Goal: Task Accomplishment & Management: Use online tool/utility

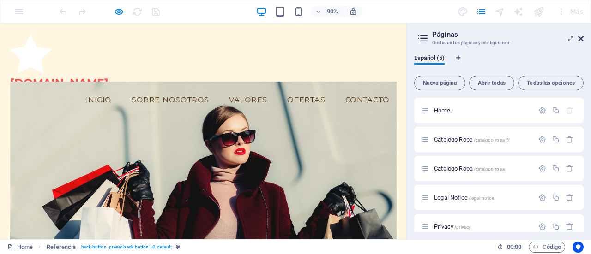
click at [583, 39] on icon at bounding box center [581, 38] width 6 height 7
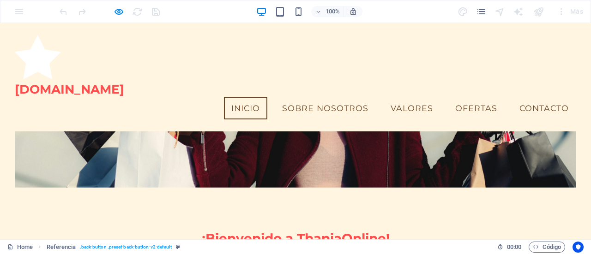
scroll to position [75, 0]
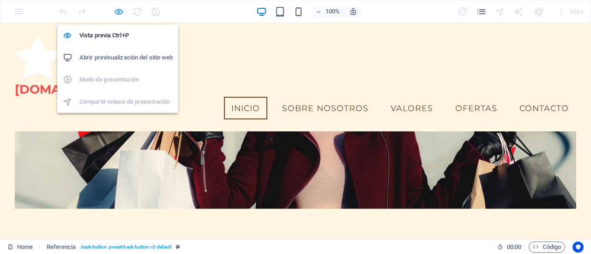
click at [120, 10] on icon "button" at bounding box center [119, 11] width 11 height 11
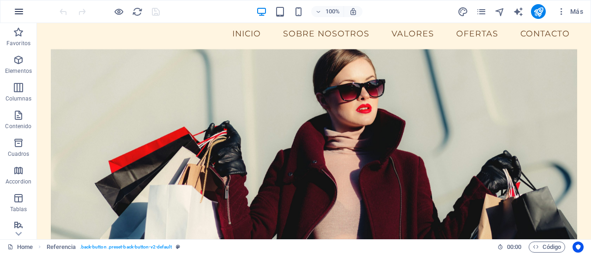
click at [18, 8] on icon "button" at bounding box center [18, 11] width 11 height 11
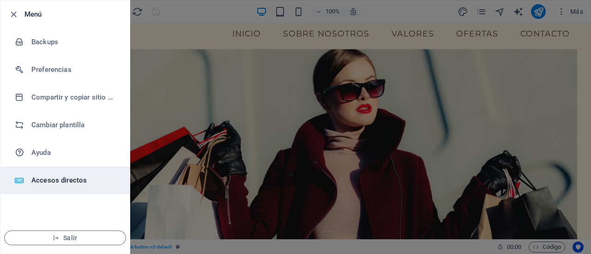
click at [59, 180] on h6 "Accesos directos" at bounding box center [73, 180] width 85 height 11
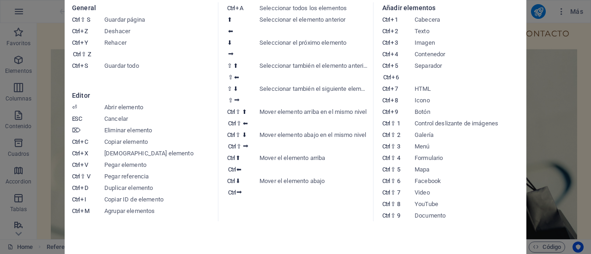
click at [540, 122] on aside "Hoja de referencia de teclado General Ctrl ⇧ S Guardar página Ctrl Z Deshacer C…" at bounding box center [295, 127] width 591 height 254
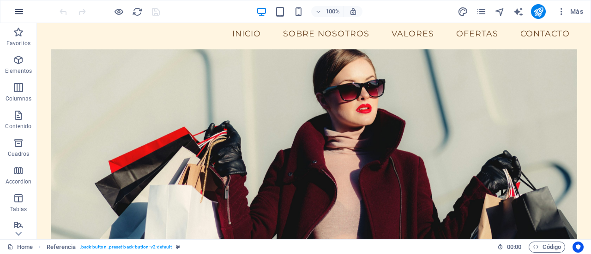
click at [21, 9] on icon "button" at bounding box center [18, 11] width 11 height 11
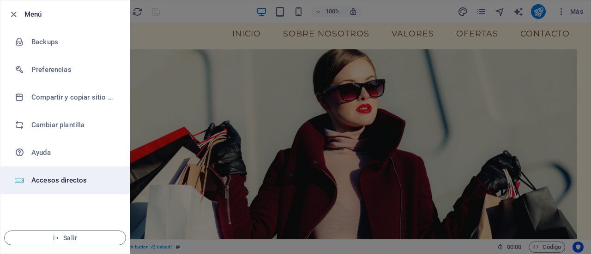
click at [64, 179] on h6 "Accesos directos" at bounding box center [73, 180] width 85 height 11
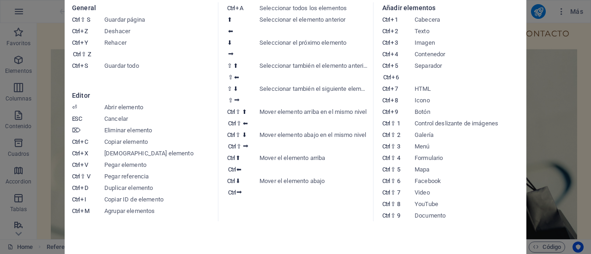
click at [566, 119] on aside "Hoja de referencia de teclado General Ctrl ⇧ S Guardar página Ctrl Z Deshacer C…" at bounding box center [295, 127] width 591 height 254
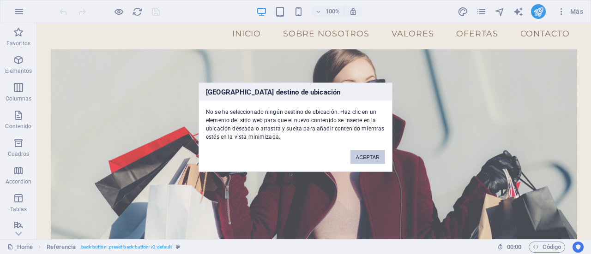
click at [375, 156] on button "ACEPTAR" at bounding box center [367, 157] width 35 height 14
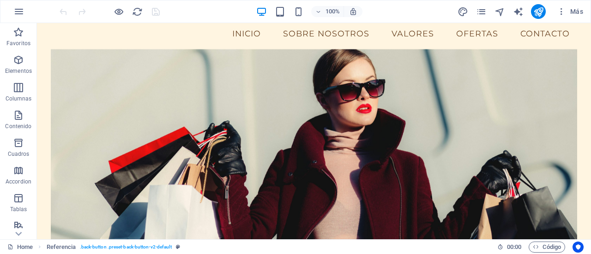
click at [557, 121] on figure at bounding box center [314, 147] width 526 height 197
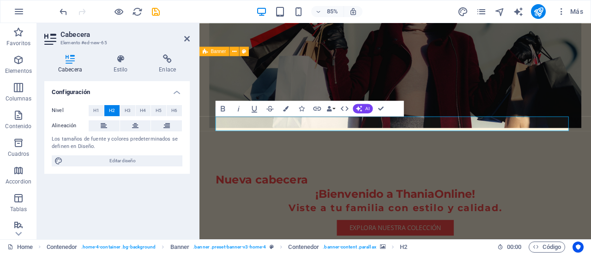
scroll to position [60, 0]
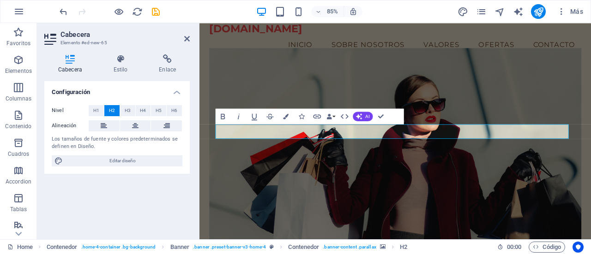
click at [458, 125] on figure at bounding box center [430, 168] width 438 height 232
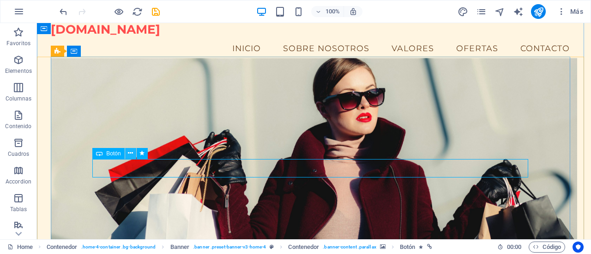
click at [134, 154] on button at bounding box center [130, 153] width 11 height 11
click at [129, 154] on icon at bounding box center [130, 154] width 5 height 10
click at [131, 157] on icon at bounding box center [130, 154] width 5 height 10
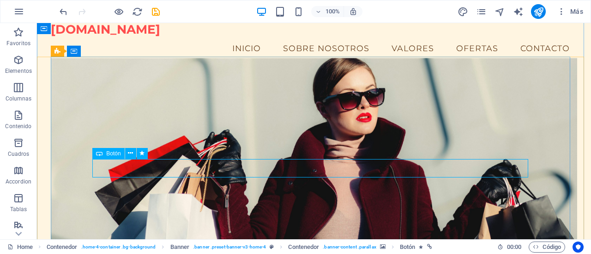
select select
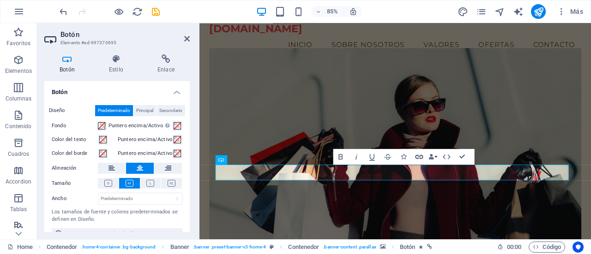
click at [419, 155] on icon "button" at bounding box center [419, 156] width 9 height 9
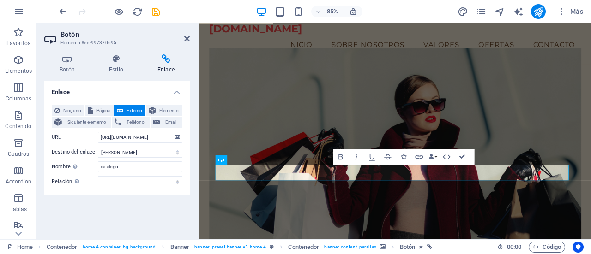
click at [126, 111] on span "Externo" at bounding box center [134, 110] width 17 height 11
click at [101, 112] on span "Página" at bounding box center [103, 110] width 15 height 11
select select
click at [132, 112] on span "Externo" at bounding box center [134, 110] width 17 height 11
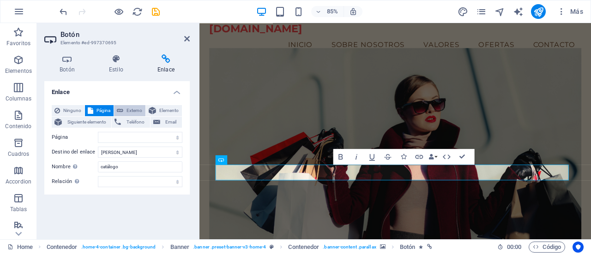
select select "blank"
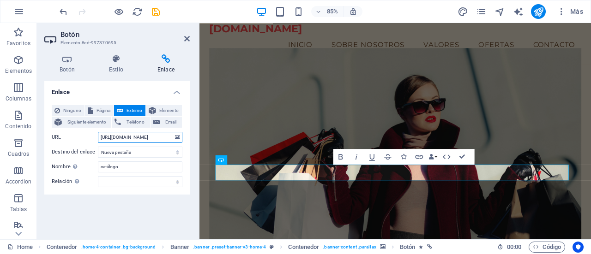
scroll to position [0, 0]
drag, startPoint x: 169, startPoint y: 139, endPoint x: 91, endPoint y: 134, distance: 78.2
click at [91, 134] on div "URL [URL][DOMAIN_NAME]" at bounding box center [117, 137] width 131 height 11
paste input "[URL][DOMAIN_NAME]"
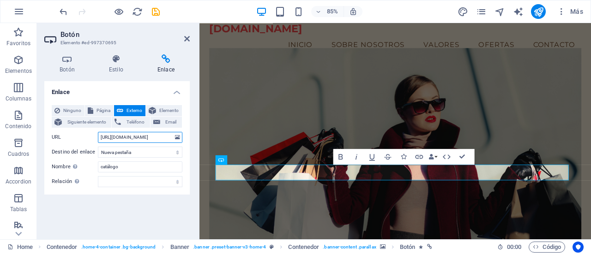
type input "[URL][DOMAIN_NAME]"
drag, startPoint x: 190, startPoint y: 181, endPoint x: 190, endPoint y: 210, distance: 28.6
click at [190, 210] on div "Botón Estilo Enlace Botón Diseño Predeterminado Principal Secundario Fondo Punt…" at bounding box center [117, 143] width 160 height 192
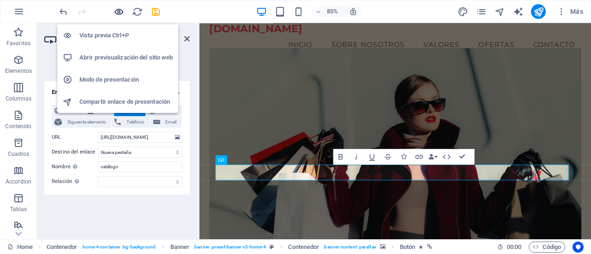
click at [121, 13] on icon "button" at bounding box center [119, 11] width 11 height 11
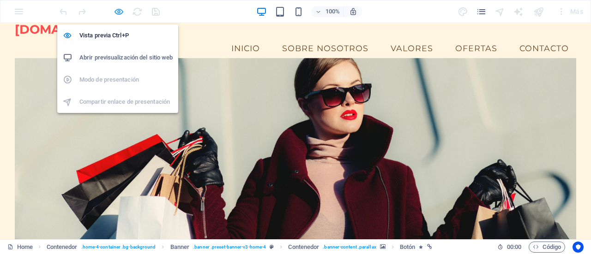
click at [122, 8] on icon "button" at bounding box center [119, 11] width 11 height 11
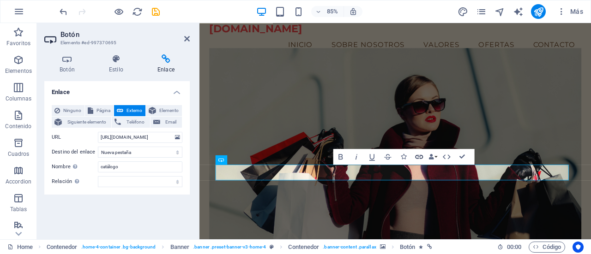
click at [422, 156] on icon "button" at bounding box center [419, 157] width 8 height 4
click at [169, 138] on input "[URL][DOMAIN_NAME]" at bounding box center [140, 137] width 84 height 11
drag, startPoint x: 169, startPoint y: 138, endPoint x: 93, endPoint y: 136, distance: 75.7
click at [93, 136] on div "URL [URL][DOMAIN_NAME]" at bounding box center [117, 137] width 131 height 11
type input "R"
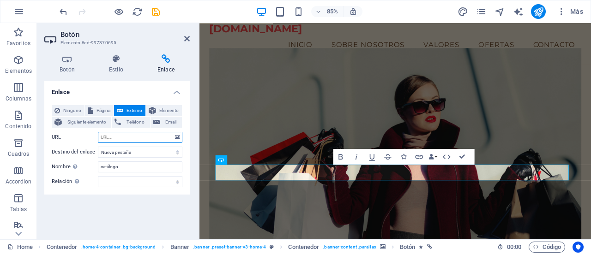
click at [113, 137] on input "URL" at bounding box center [140, 137] width 84 height 11
paste input "[URL][DOMAIN_NAME]"
type input "[URL][DOMAIN_NAME]"
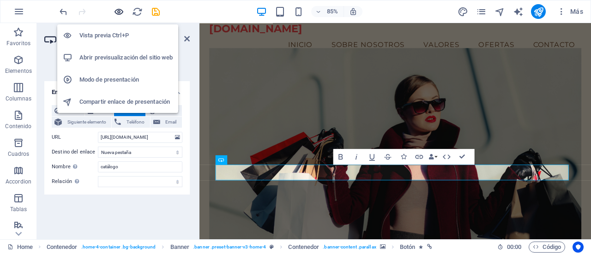
scroll to position [0, 0]
click at [122, 13] on icon "button" at bounding box center [119, 11] width 11 height 11
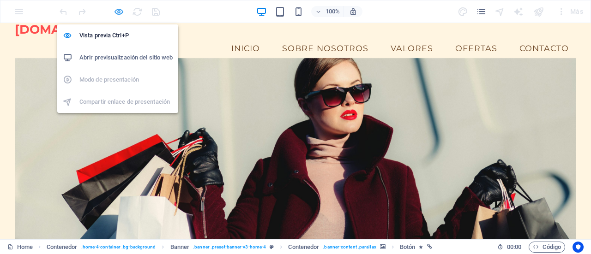
click at [120, 11] on icon "button" at bounding box center [119, 11] width 11 height 11
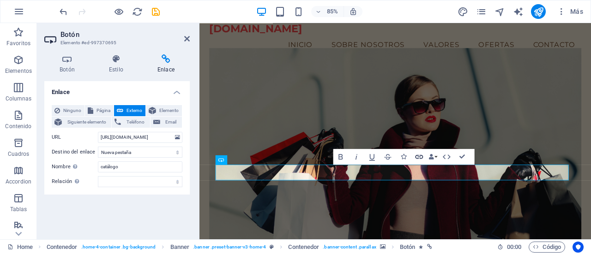
click at [419, 158] on icon "button" at bounding box center [419, 156] width 9 height 9
drag, startPoint x: 168, startPoint y: 137, endPoint x: 89, endPoint y: 136, distance: 79.9
click at [89, 136] on div "URL [URL][DOMAIN_NAME]" at bounding box center [117, 137] width 131 height 11
type input "R"
click at [116, 136] on input "URL" at bounding box center [140, 137] width 84 height 11
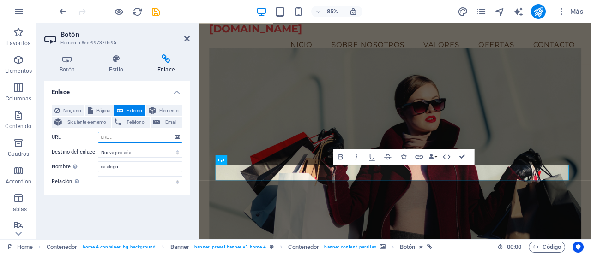
paste input "[URL][DOMAIN_NAME]"
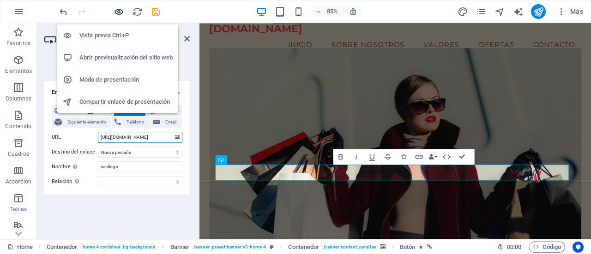
type input "[URL][DOMAIN_NAME]"
click at [118, 11] on icon "button" at bounding box center [119, 11] width 11 height 11
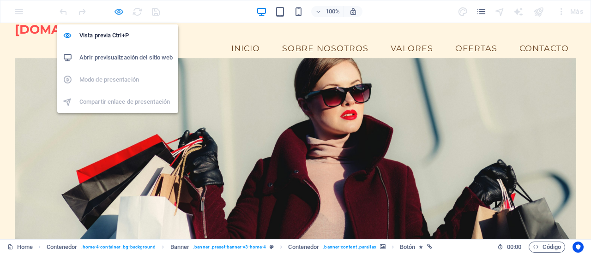
click at [121, 8] on icon "button" at bounding box center [119, 11] width 11 height 11
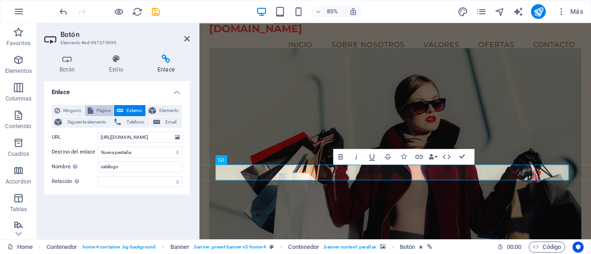
click at [96, 109] on span "Página" at bounding box center [103, 110] width 15 height 11
select select
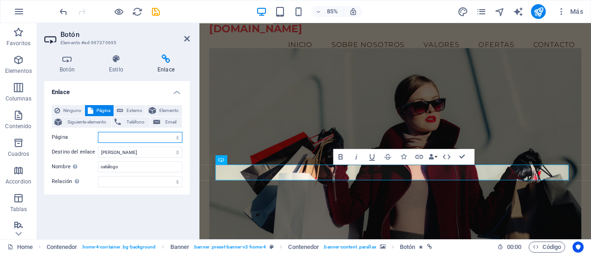
click at [115, 137] on select "Home Catalogo Ropa Catalogo Ropa Legal Notice Privacy" at bounding box center [140, 137] width 84 height 11
click at [126, 110] on span "Externo" at bounding box center [134, 110] width 17 height 11
select select "blank"
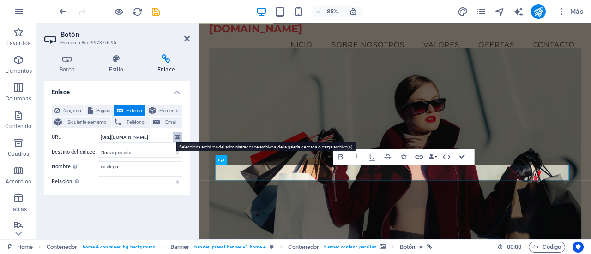
click at [175, 136] on icon at bounding box center [177, 137] width 5 height 10
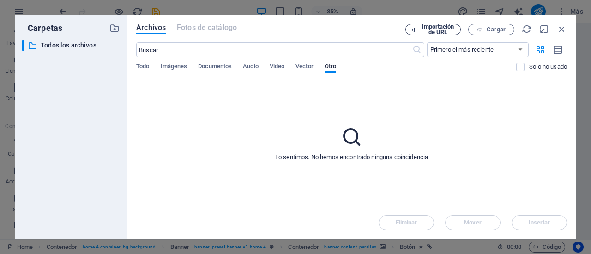
click at [434, 26] on span "Importación de URL" at bounding box center [437, 29] width 37 height 11
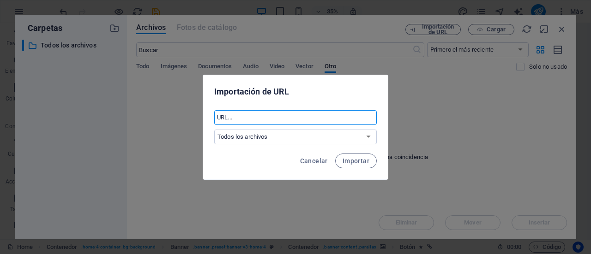
click at [253, 120] on input "text" at bounding box center [295, 117] width 162 height 15
paste input "[URL][DOMAIN_NAME]"
type input "[URL][DOMAIN_NAME]"
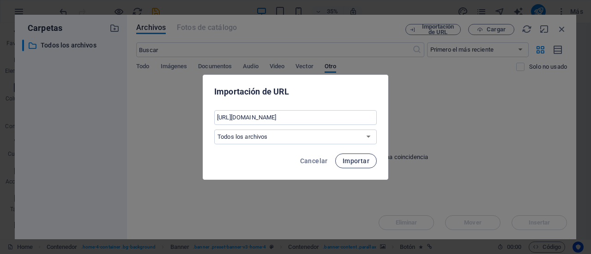
click at [350, 161] on span "Importar" at bounding box center [356, 160] width 27 height 7
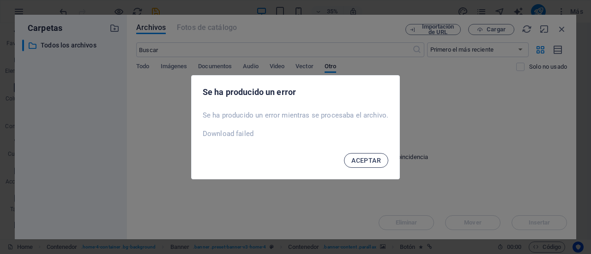
click at [366, 159] on span "ACEPTAR" at bounding box center [366, 160] width 30 height 7
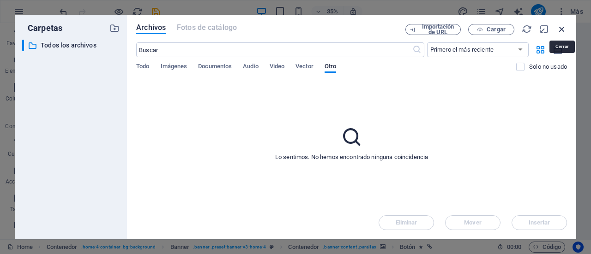
click at [564, 29] on icon "button" at bounding box center [562, 29] width 10 height 10
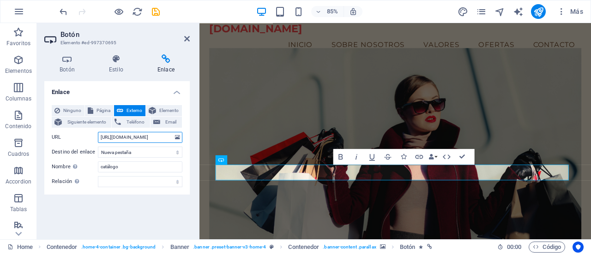
click at [150, 140] on input "[URL][DOMAIN_NAME]" at bounding box center [140, 137] width 84 height 11
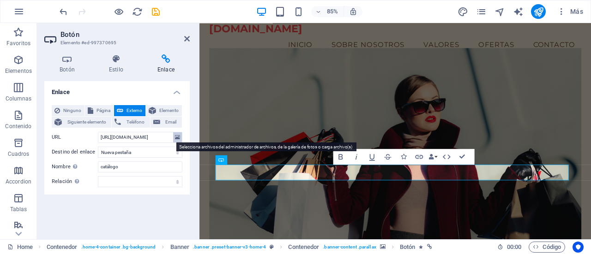
click at [173, 138] on button at bounding box center [177, 137] width 9 height 10
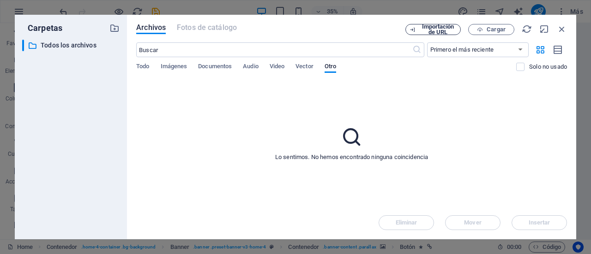
click at [439, 27] on span "Importación de URL" at bounding box center [437, 29] width 37 height 11
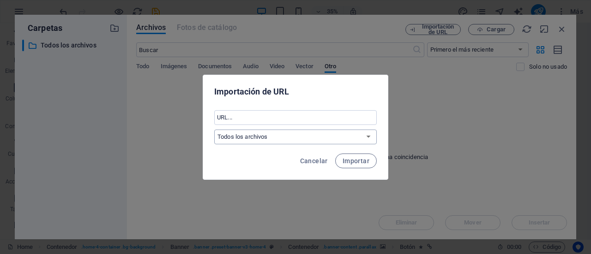
click at [248, 134] on select "Todos los archivos" at bounding box center [295, 137] width 162 height 15
click at [237, 118] on input "text" at bounding box center [295, 117] width 162 height 15
paste input "[URL][DOMAIN_NAME]"
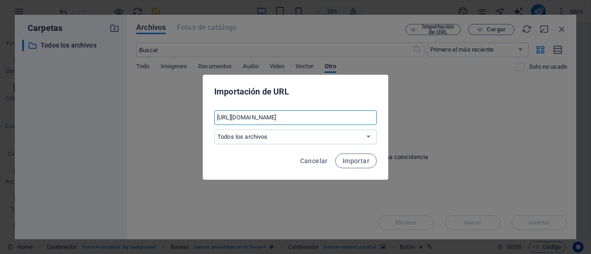
scroll to position [0, 58]
type input "[URL][DOMAIN_NAME]"
click at [353, 162] on span "Importar" at bounding box center [356, 160] width 27 height 7
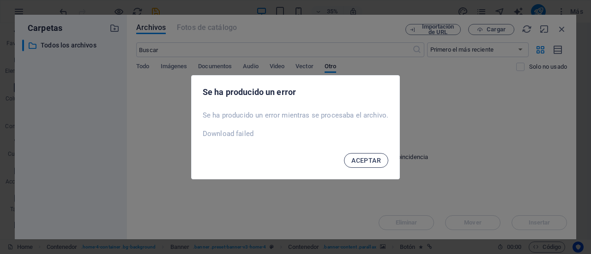
click at [362, 161] on span "ACEPTAR" at bounding box center [366, 160] width 30 height 7
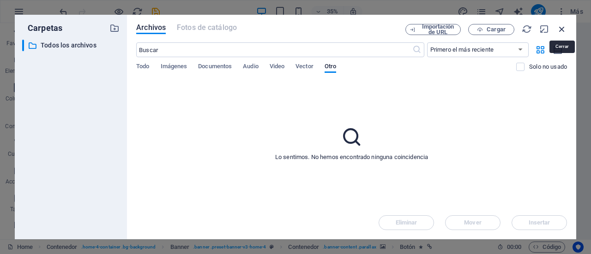
click at [562, 25] on icon "button" at bounding box center [562, 29] width 10 height 10
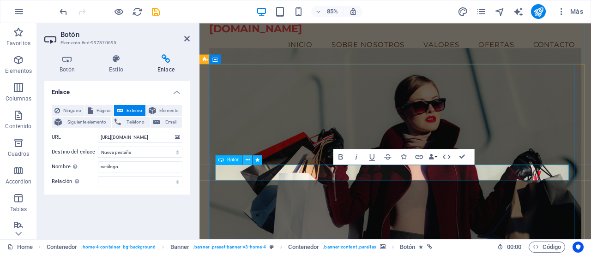
click at [247, 163] on icon at bounding box center [248, 160] width 4 height 8
click at [421, 154] on icon "button" at bounding box center [419, 156] width 9 height 9
click at [129, 110] on span "Externo" at bounding box center [134, 110] width 17 height 11
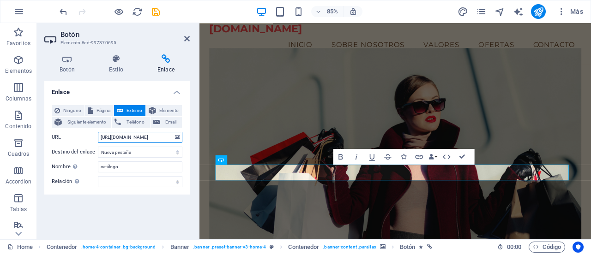
scroll to position [0, 94]
drag, startPoint x: 101, startPoint y: 137, endPoint x: 184, endPoint y: 148, distance: 83.4
click at [184, 148] on div "Ninguno Página Externo Elemento Siguiente elemento Teléfono Email Página Home C…" at bounding box center [116, 146] width 145 height 97
paste input "[URL][DOMAIN_NAME]"
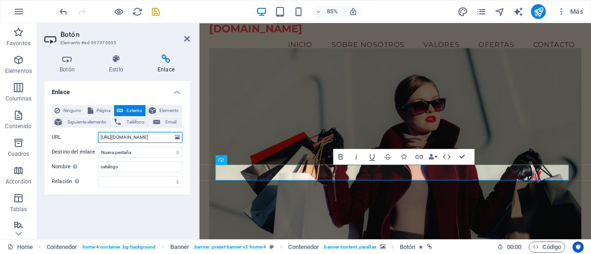
scroll to position [0, 94]
type input "[URL][DOMAIN_NAME]"
click at [185, 37] on icon at bounding box center [187, 38] width 6 height 7
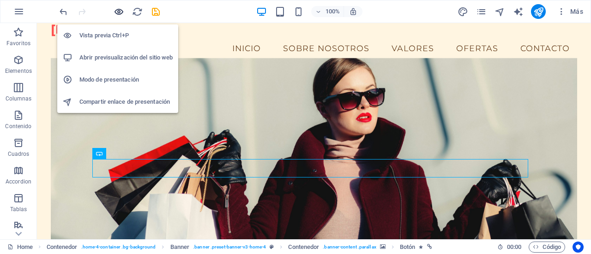
click at [120, 12] on icon "button" at bounding box center [119, 11] width 11 height 11
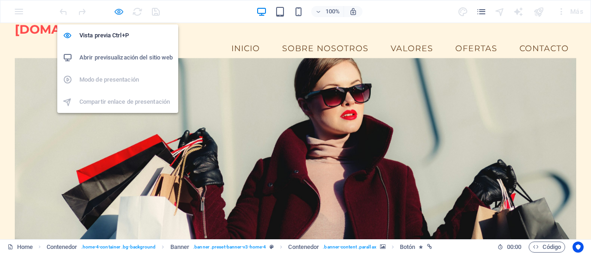
click at [121, 13] on icon "button" at bounding box center [119, 11] width 11 height 11
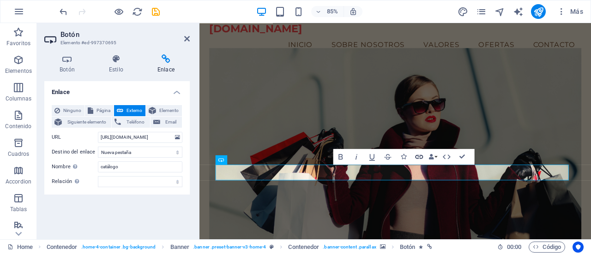
click at [417, 158] on icon "button" at bounding box center [419, 157] width 8 height 4
drag, startPoint x: 102, startPoint y: 139, endPoint x: 175, endPoint y: 144, distance: 74.1
click at [175, 144] on div "Ninguno Página Externo Elemento Siguiente elemento Teléfono Email Página Home C…" at bounding box center [117, 146] width 131 height 82
type input "h"
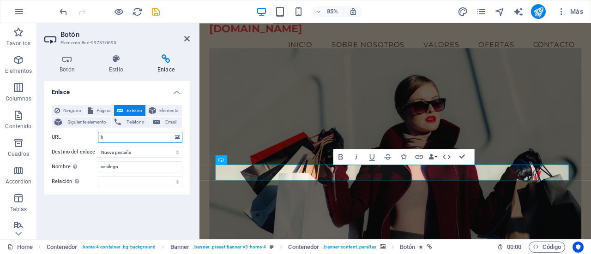
scroll to position [0, 0]
type input "[URL][DOMAIN_NAME]"
click at [187, 40] on icon at bounding box center [187, 38] width 6 height 7
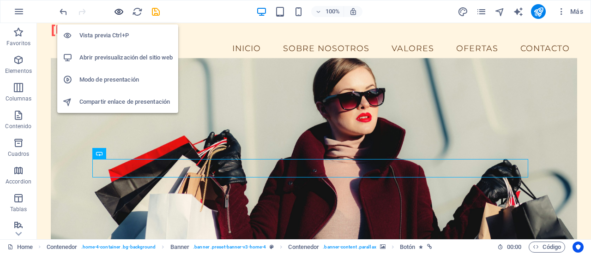
click at [122, 12] on icon "button" at bounding box center [119, 11] width 11 height 11
